Goal: Obtain resource: Download file/media

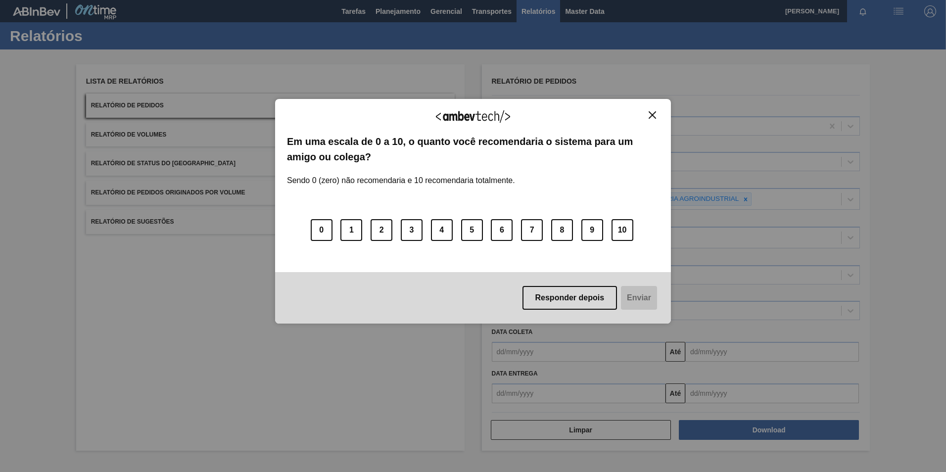
click at [654, 112] on img "Close" at bounding box center [652, 114] width 7 height 7
click at [648, 115] on button "Close" at bounding box center [652, 115] width 13 height 8
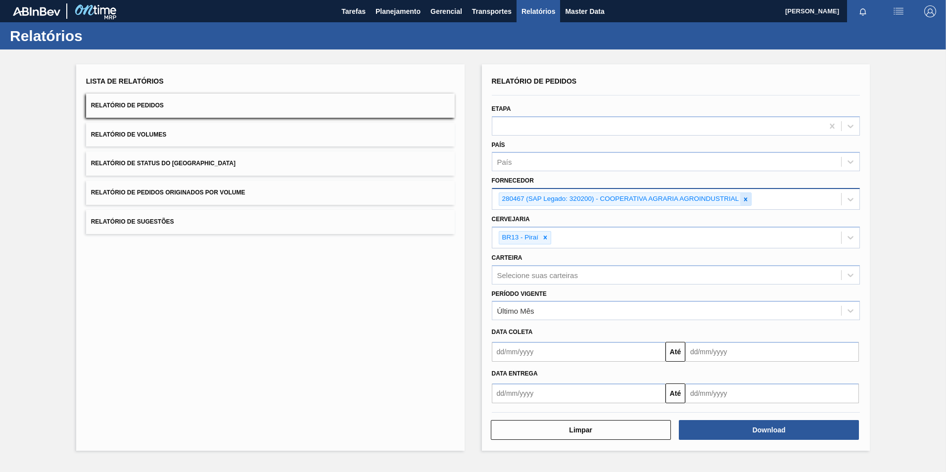
click at [743, 201] on icon at bounding box center [745, 199] width 7 height 7
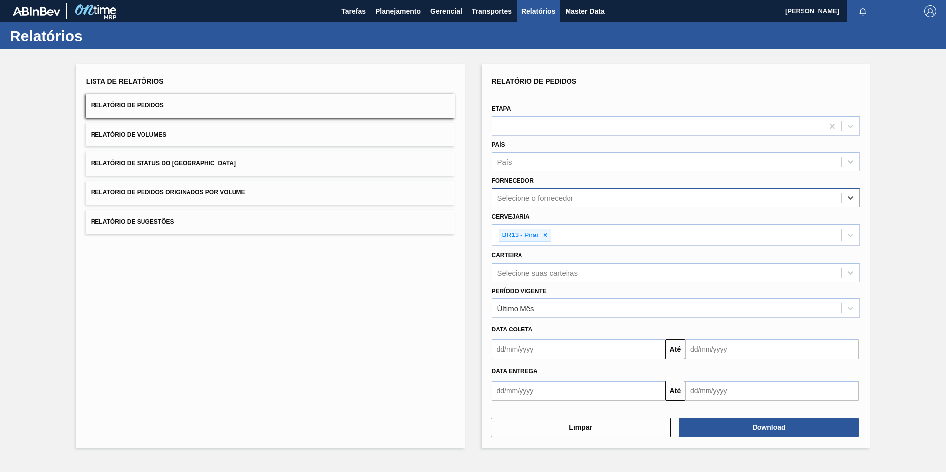
paste input "320622"
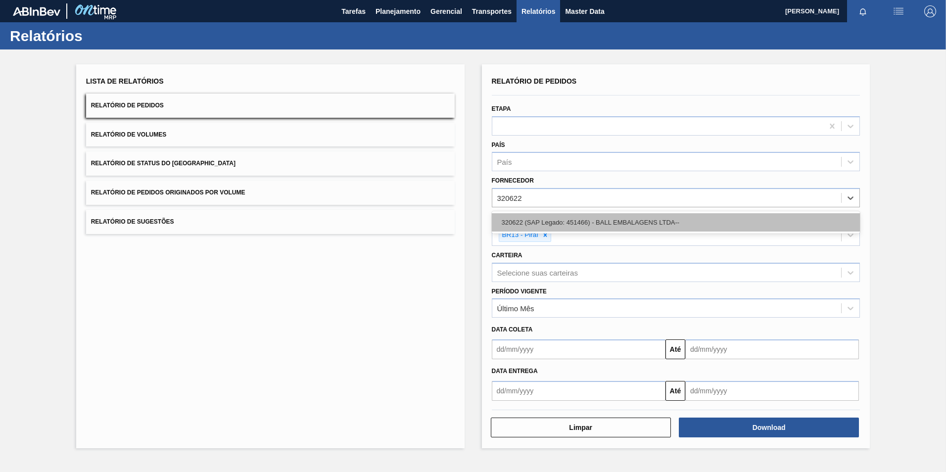
click at [541, 0] on body "Tarefas Planejamento Gerencial Transportes Relatórios Master Data [PERSON_NAME]…" at bounding box center [473, 0] width 946 height 0
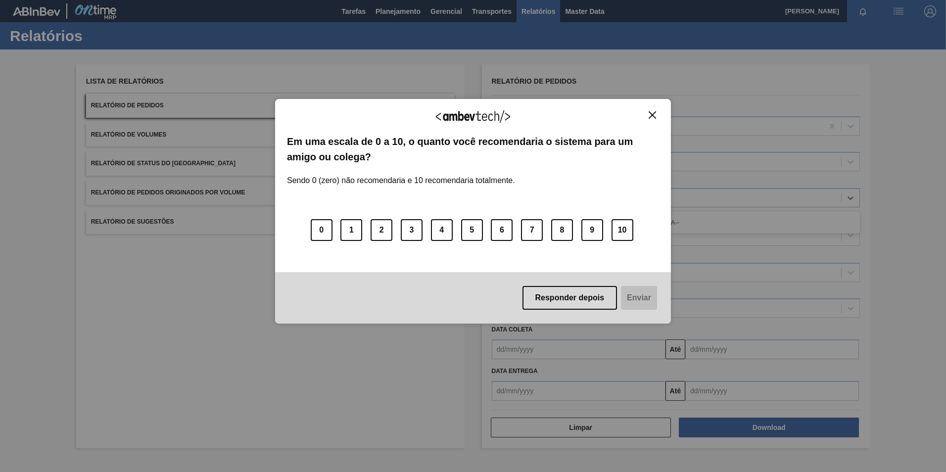
type input "320622"
click at [652, 114] on img "Close" at bounding box center [652, 114] width 7 height 7
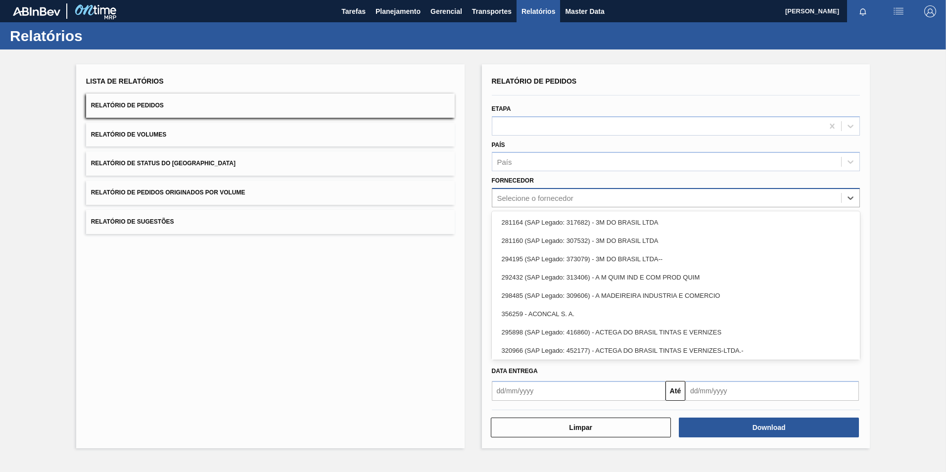
click at [517, 199] on div "Selecione o fornecedor" at bounding box center [535, 198] width 76 height 8
paste input "320622"
type input "320622"
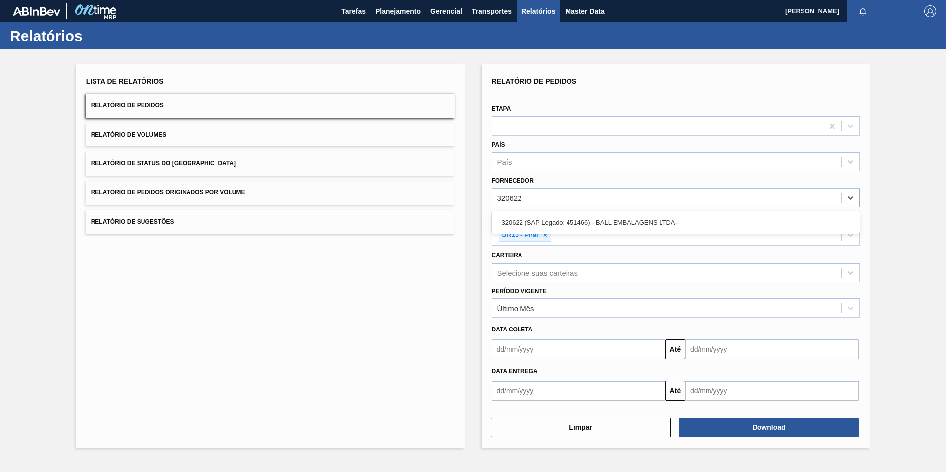
click at [533, 224] on div "320622 (SAP Legado: 451466) - BALL EMBALAGENS LTDA--" at bounding box center [676, 222] width 369 height 18
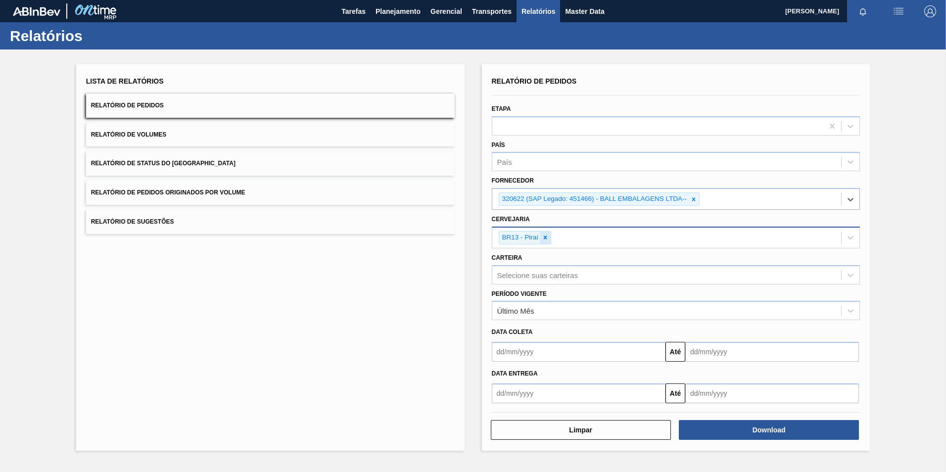
click at [546, 234] on icon at bounding box center [545, 237] width 7 height 7
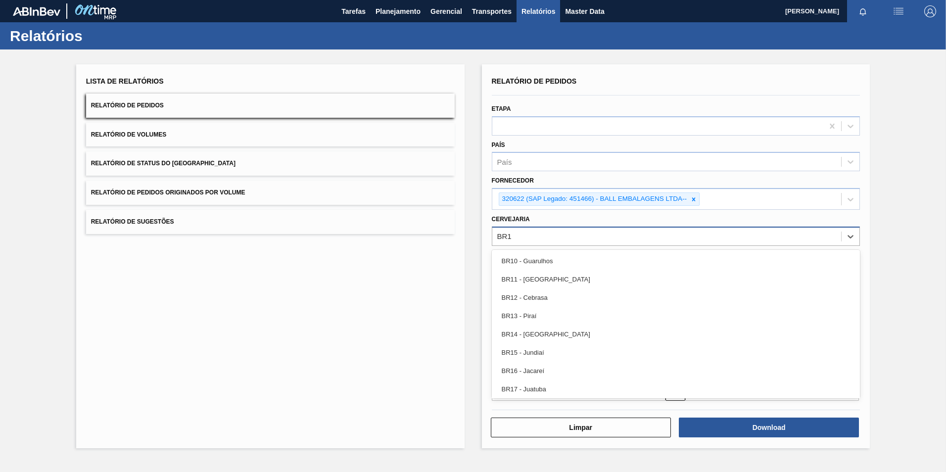
type input "BR12"
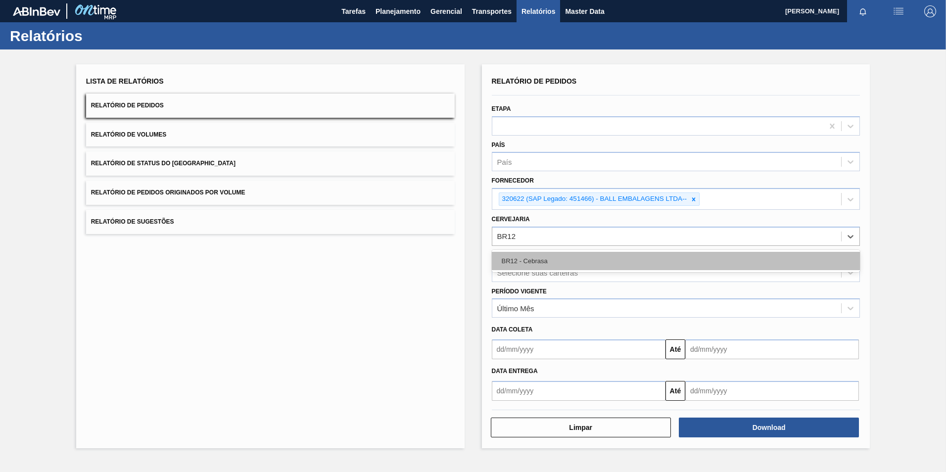
click at [505, 261] on div "BR12 - Cebrasa" at bounding box center [676, 261] width 369 height 18
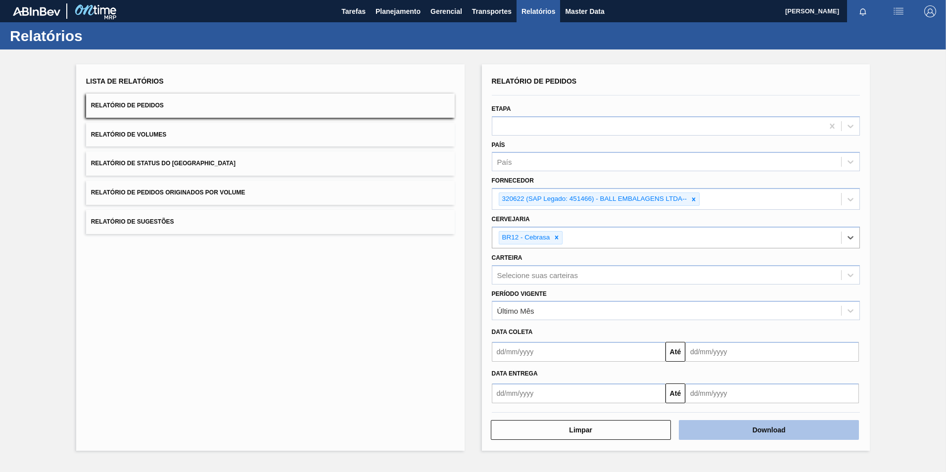
click at [719, 427] on button "Download" at bounding box center [769, 430] width 180 height 20
